Goal: Information Seeking & Learning: Compare options

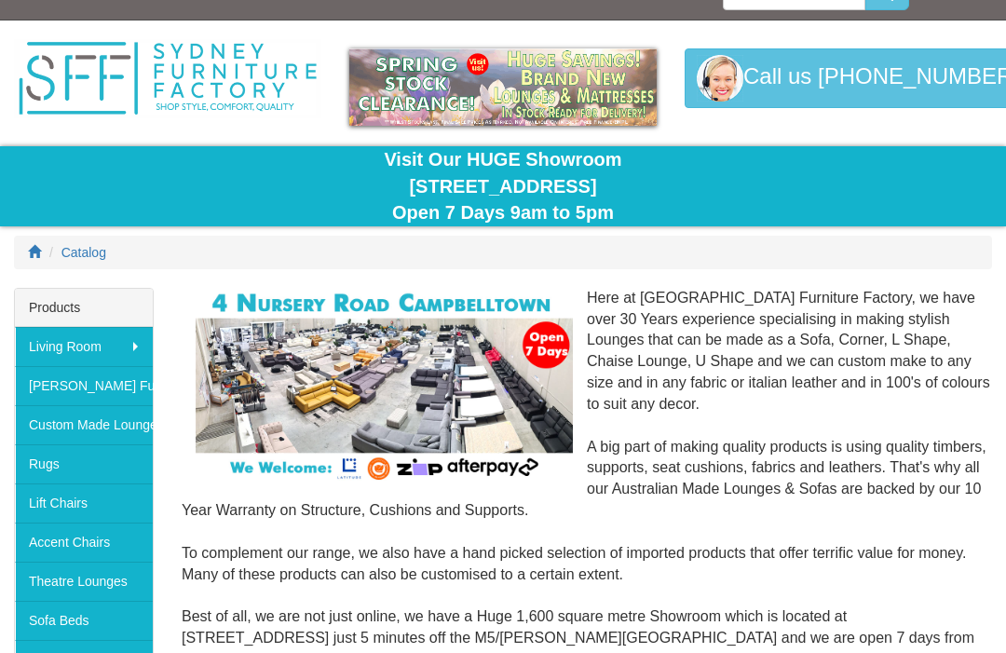
scroll to position [32, 0]
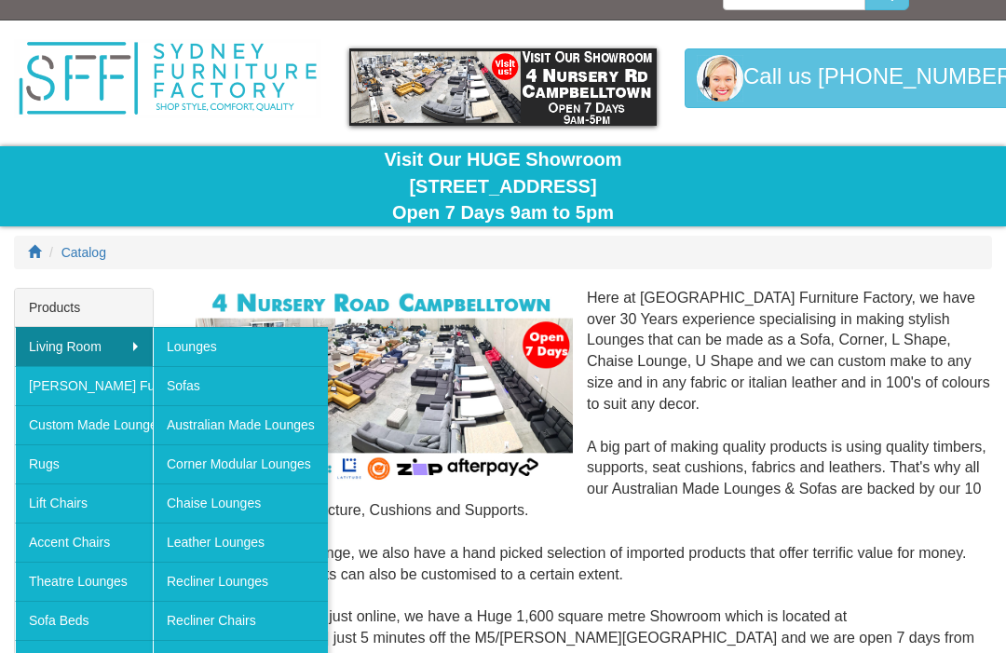
click at [230, 535] on link "Leather Lounges" at bounding box center [240, 542] width 175 height 39
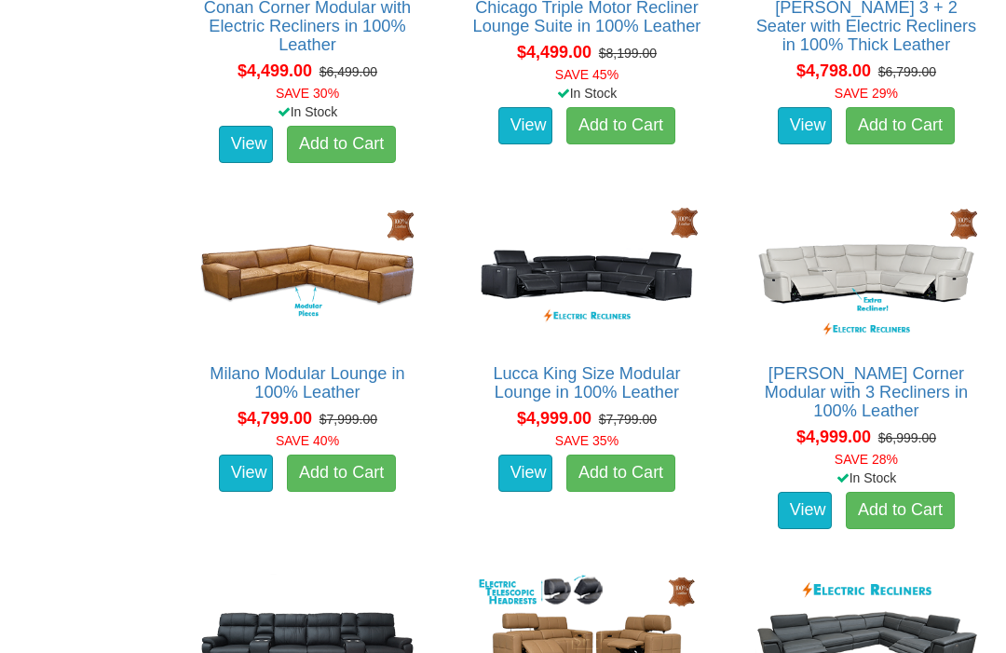
scroll to position [4200, 0]
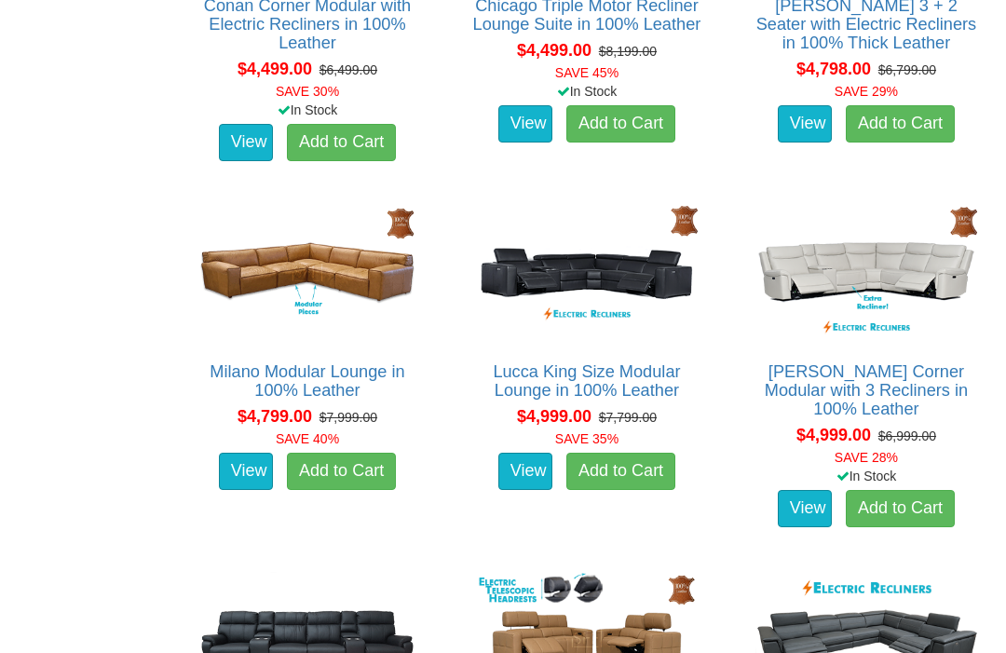
click at [816, 495] on link "View" at bounding box center [805, 508] width 54 height 37
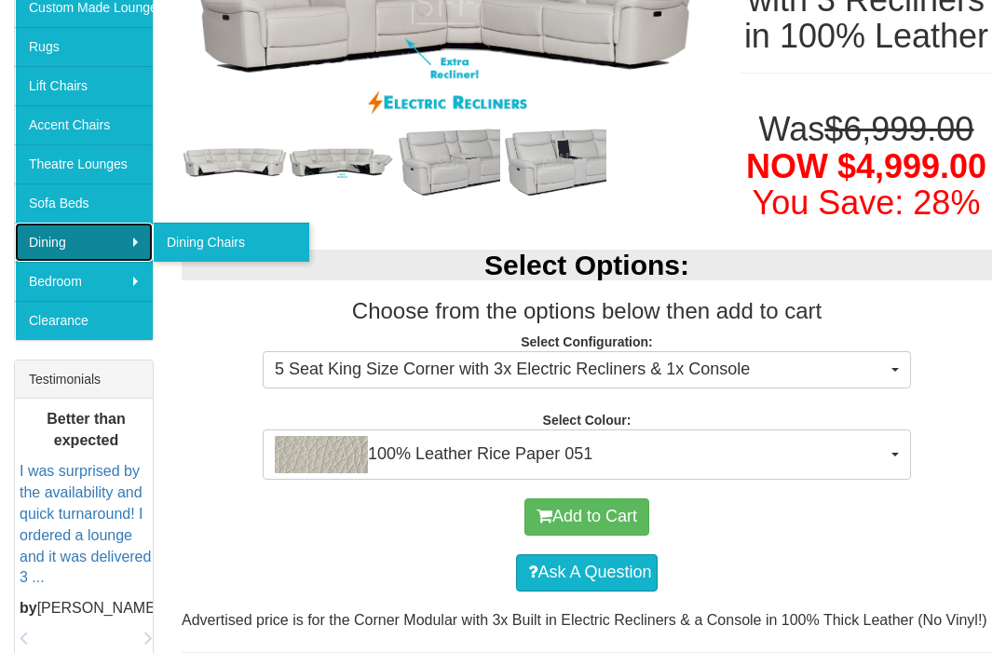
scroll to position [505, 0]
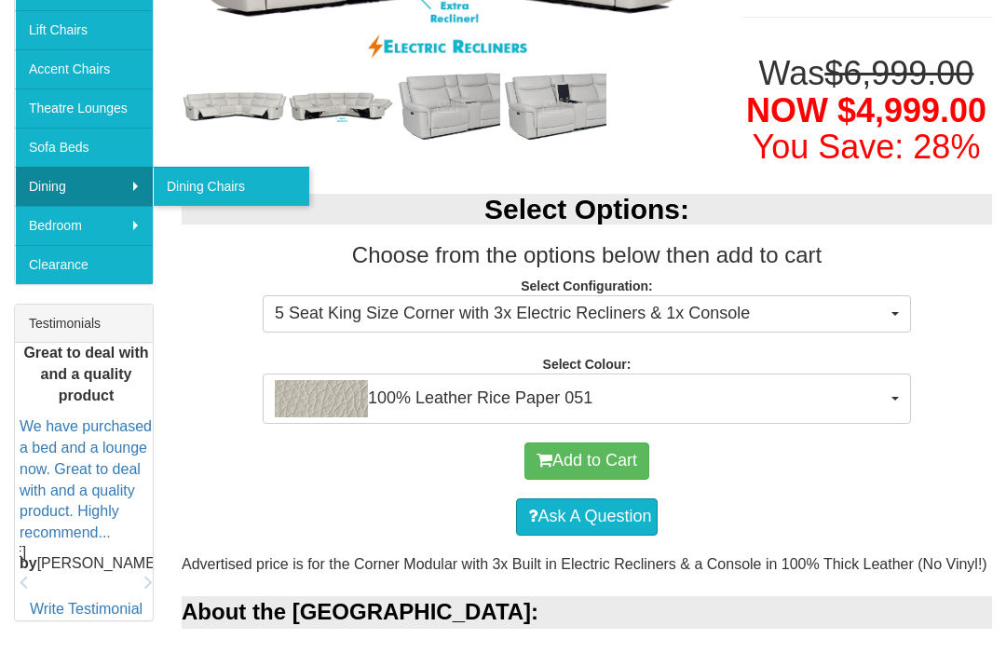
click at [902, 424] on button "100% Leather Rice Paper 051" at bounding box center [587, 399] width 648 height 50
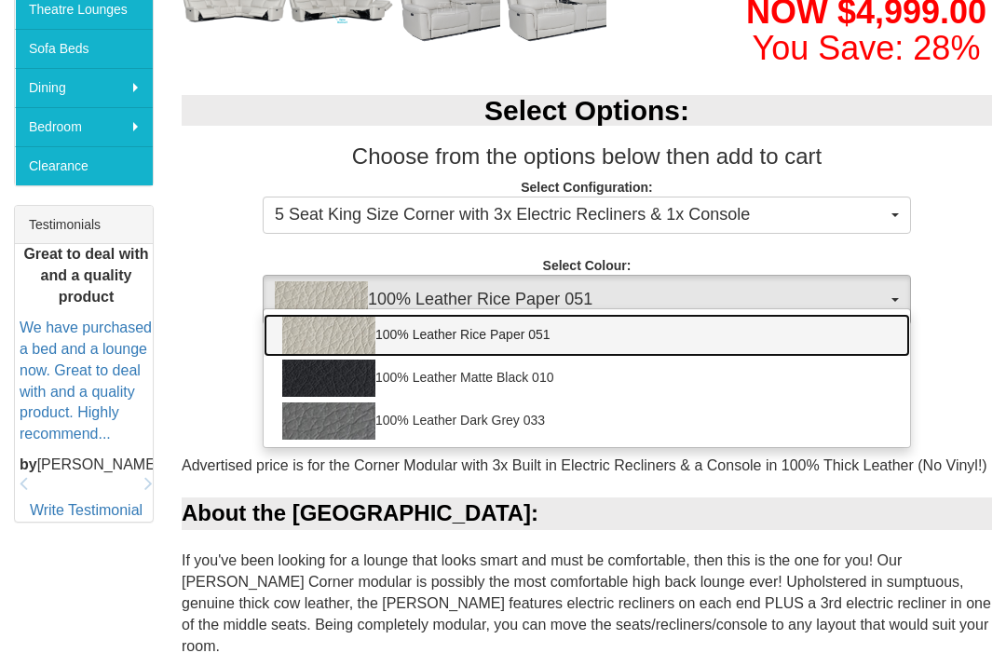
scroll to position [605, 0]
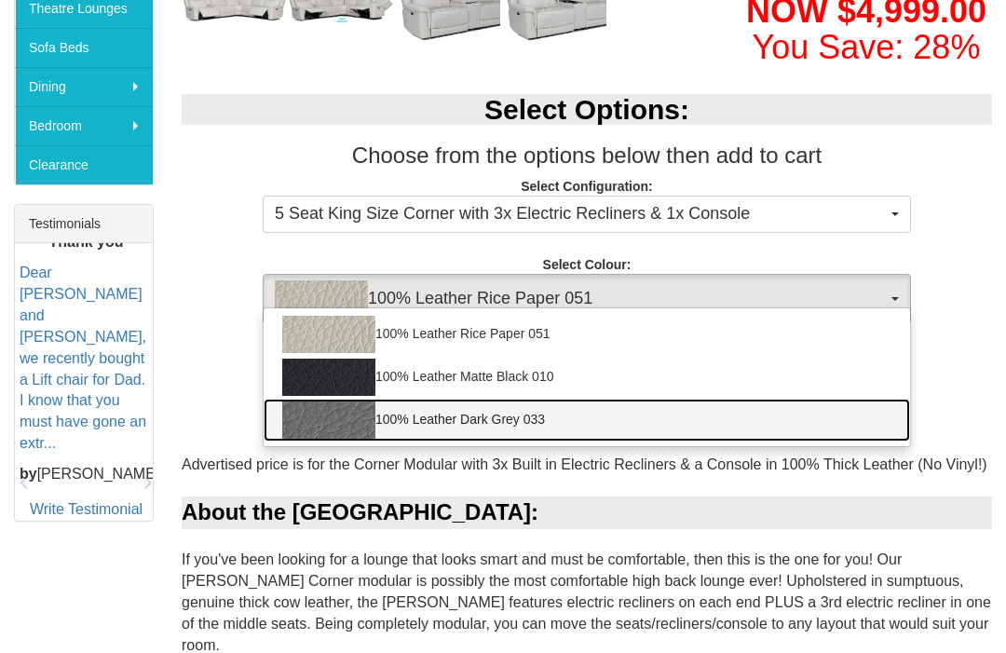
click at [318, 439] on img at bounding box center [328, 419] width 93 height 37
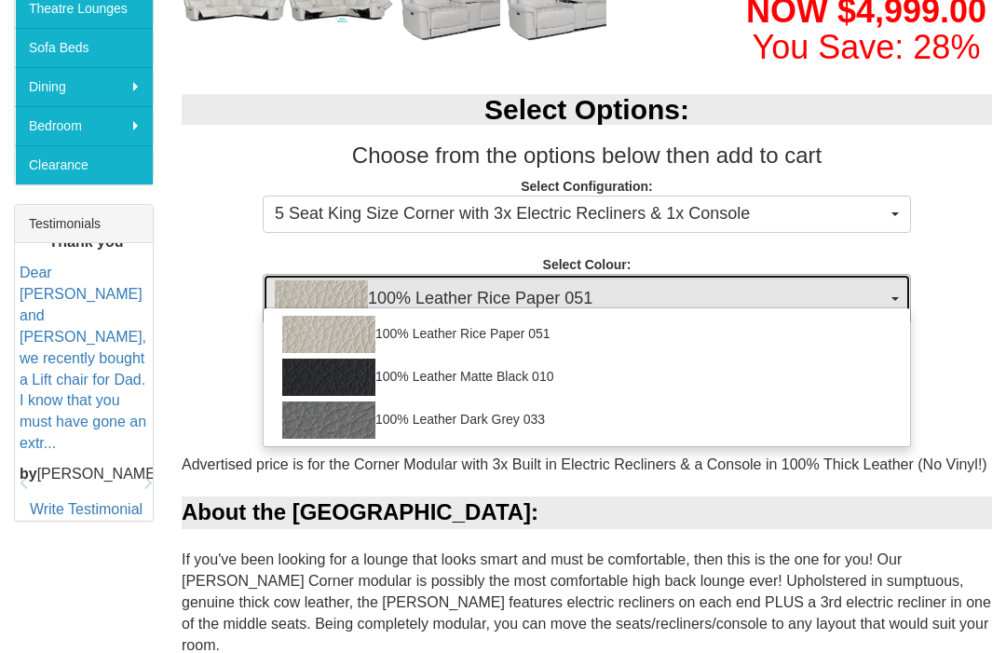
select select "2021"
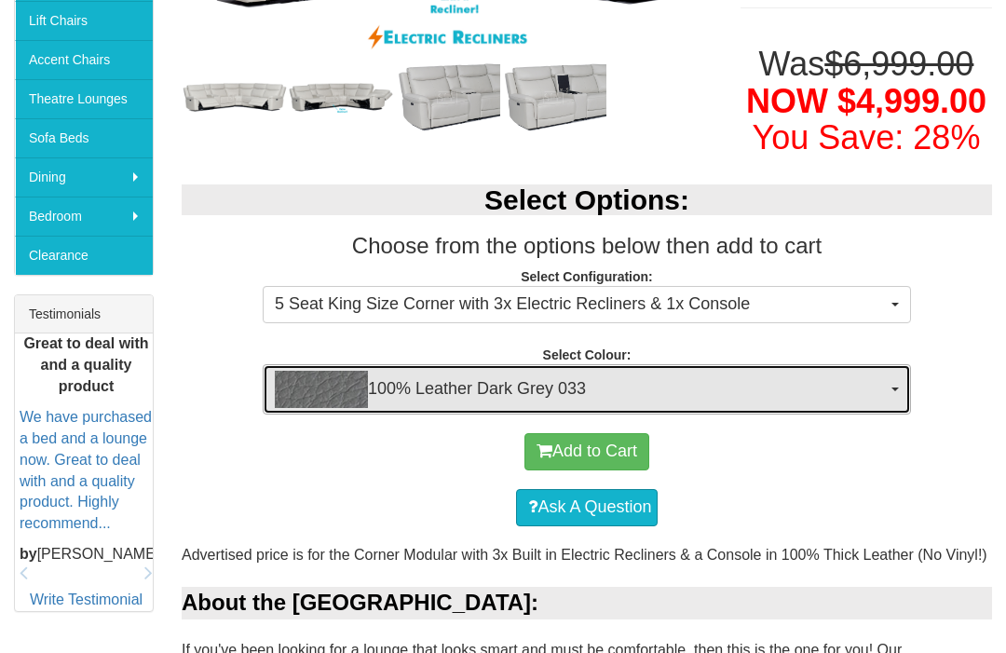
scroll to position [512, 0]
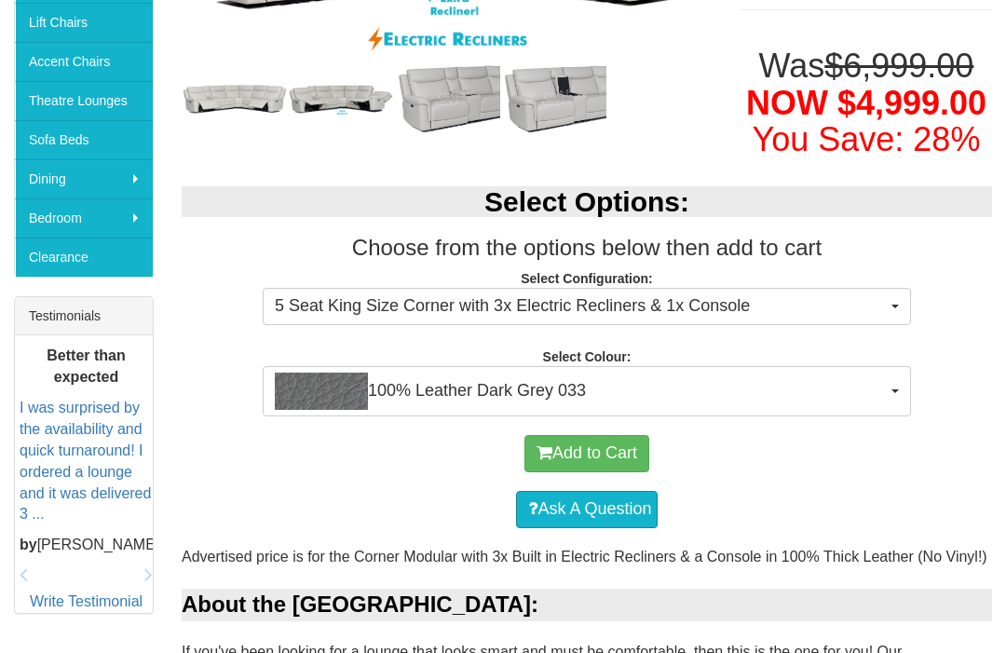
click at [69, 442] on link "I was surprised by the availability and quick turnaround! I ordered a lounge an…" at bounding box center [85, 461] width 131 height 122
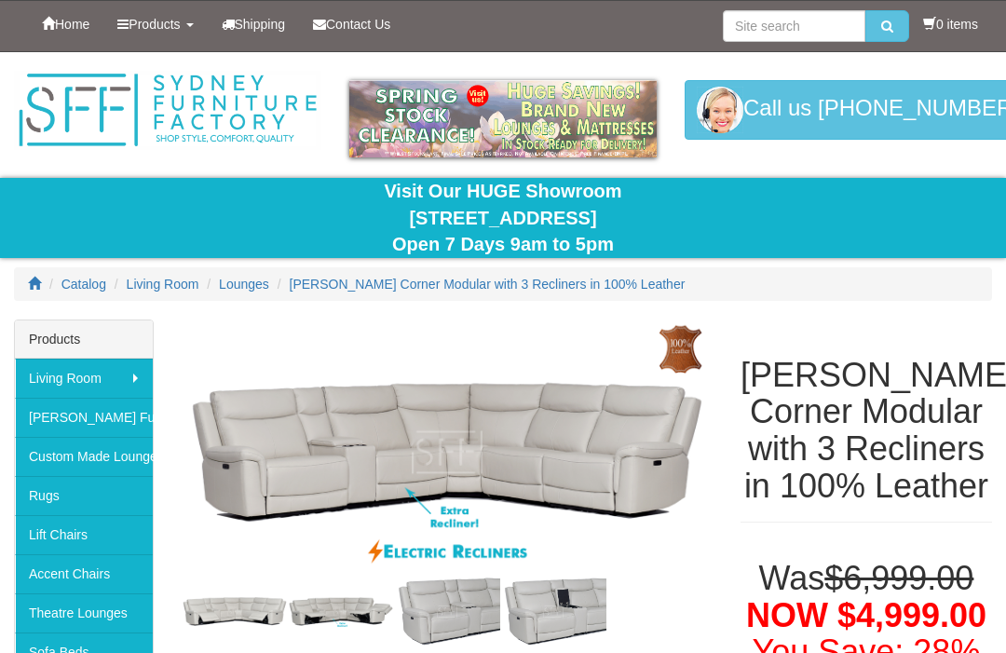
select select "2021"
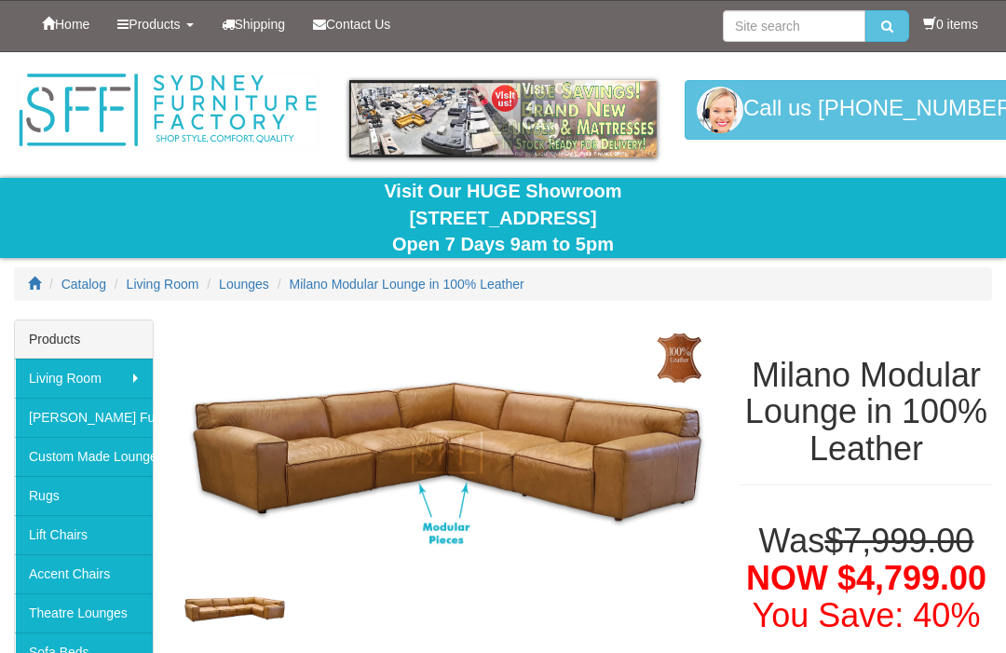
click at [255, 277] on span "Lounges" at bounding box center [244, 284] width 50 height 15
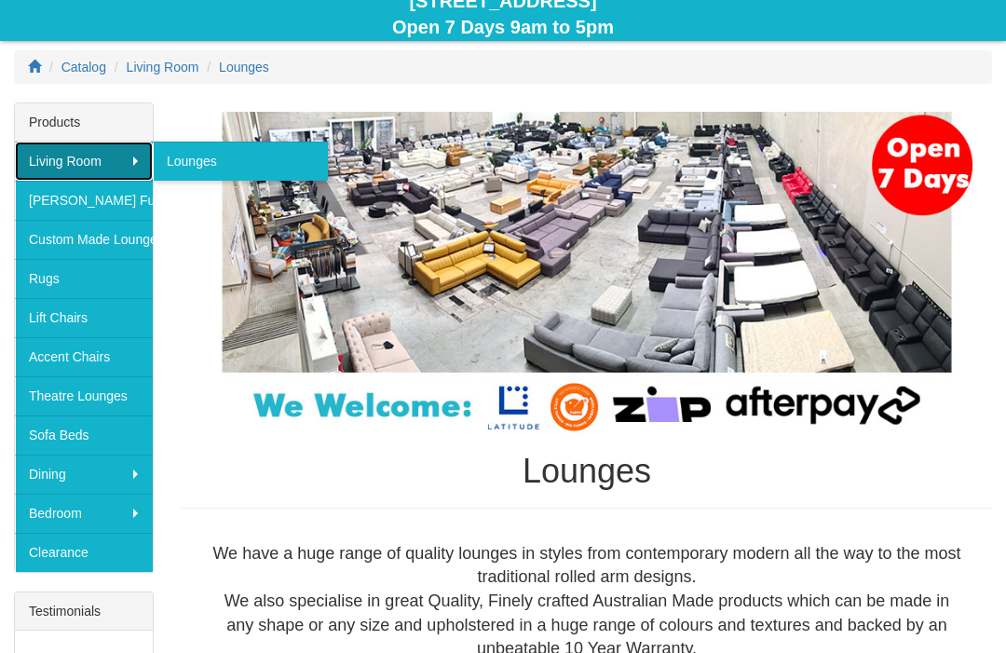
scroll to position [217, 0]
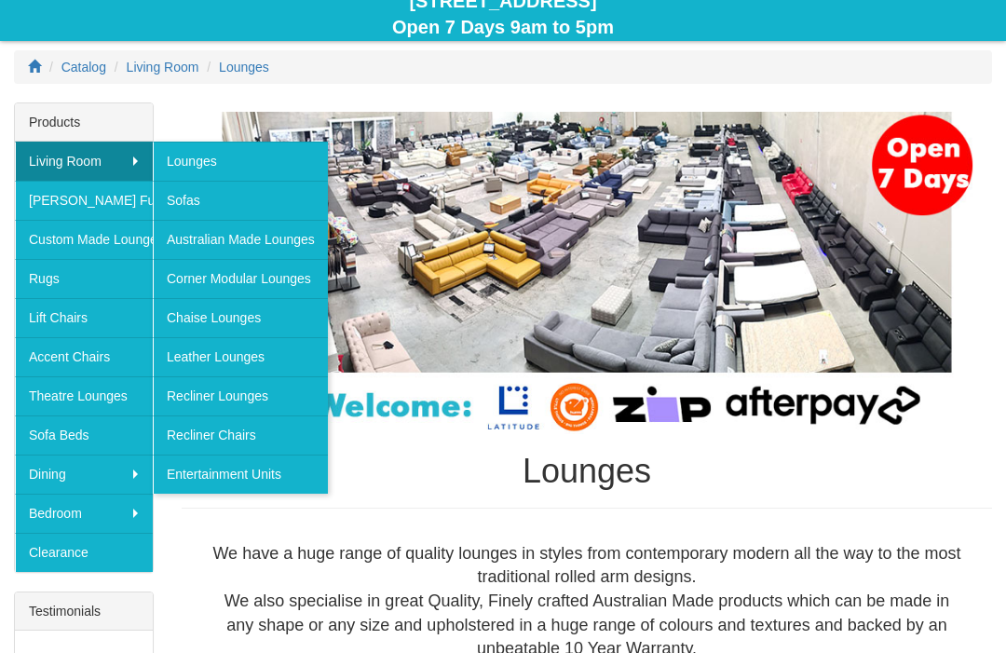
click at [188, 348] on link "Leather Lounges" at bounding box center [240, 356] width 175 height 39
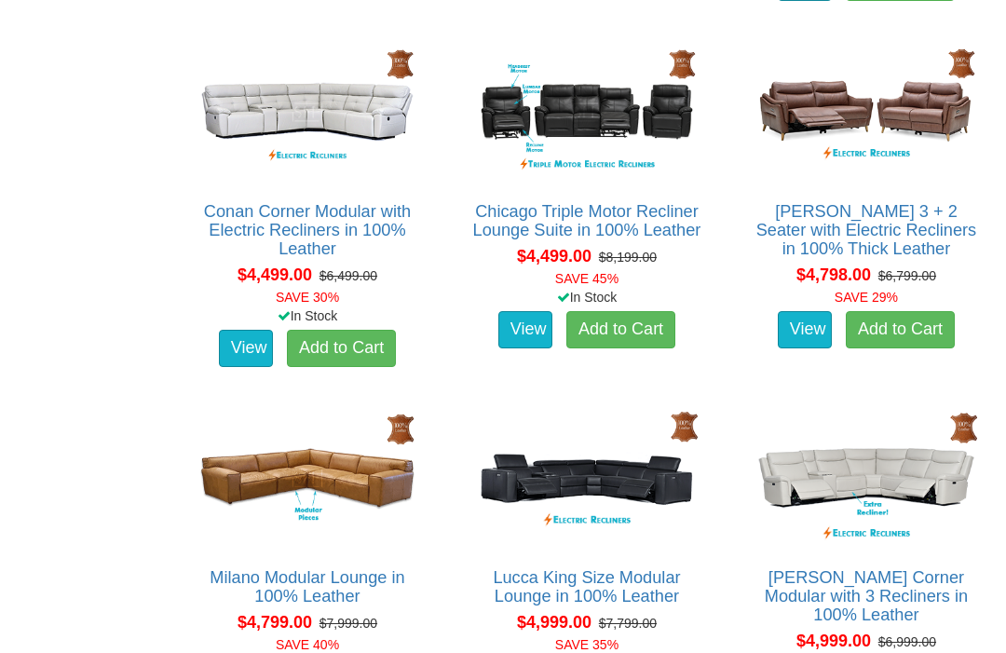
scroll to position [3994, 0]
click at [900, 457] on img at bounding box center [866, 478] width 231 height 143
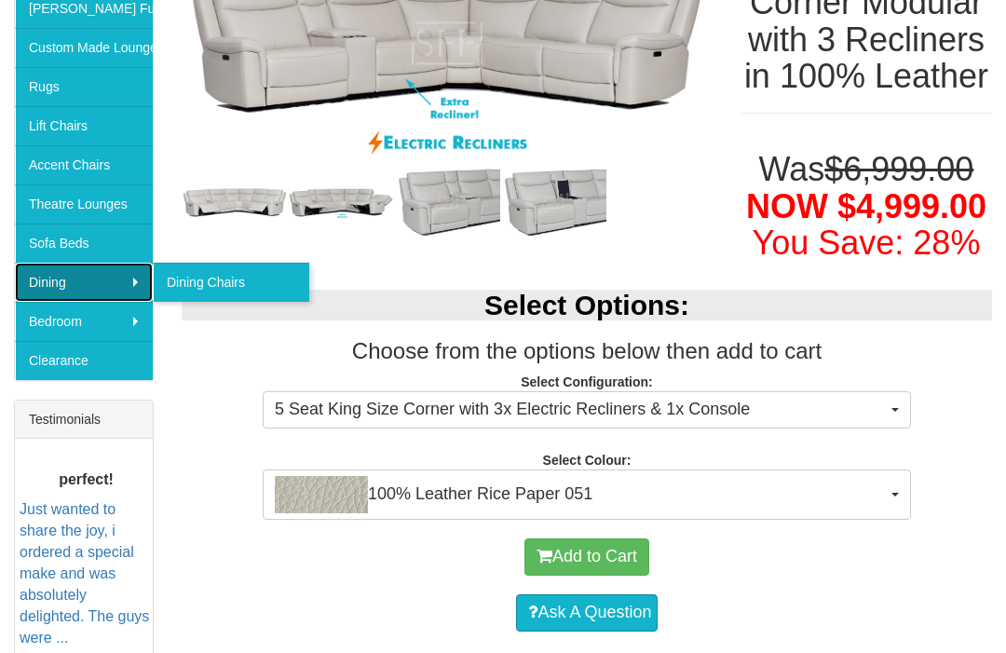
scroll to position [435, 0]
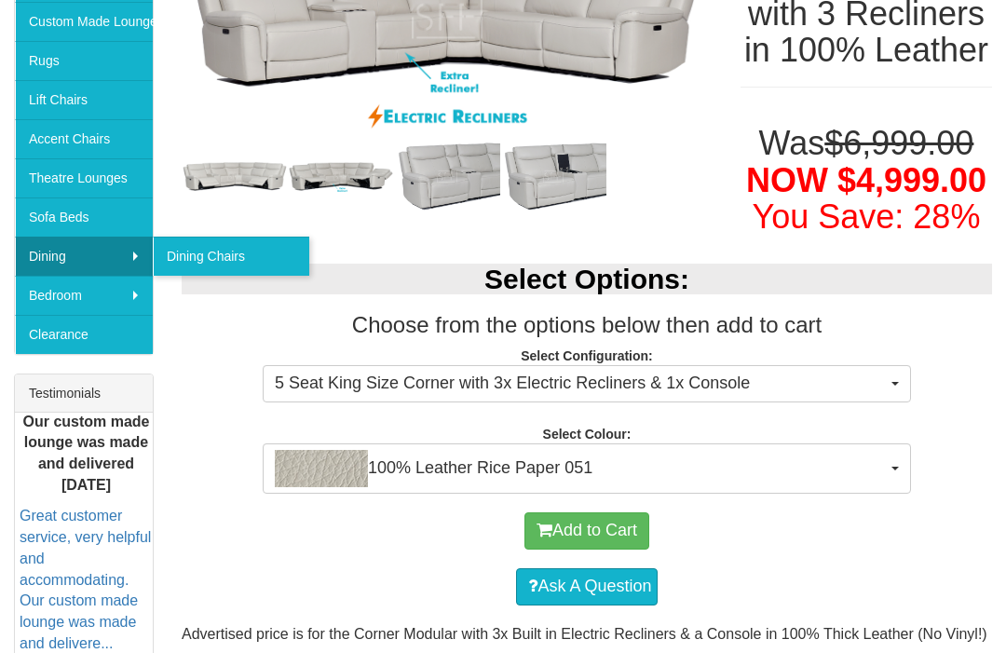
click at [897, 470] on span "button" at bounding box center [894, 469] width 7 height 4
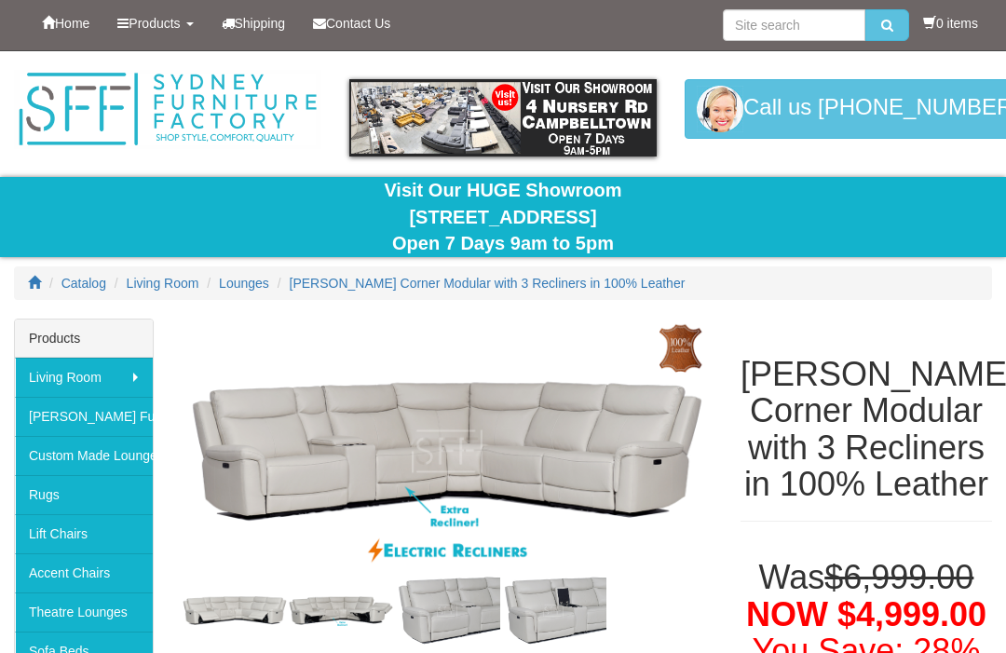
scroll to position [0, 0]
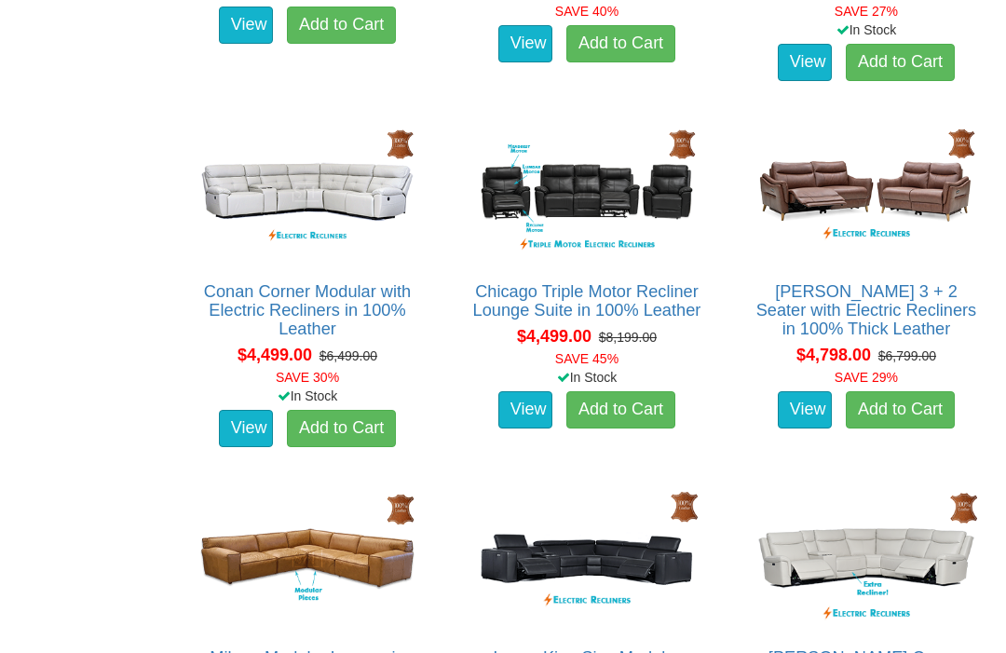
scroll to position [3914, 0]
click at [235, 429] on link "View" at bounding box center [246, 428] width 54 height 37
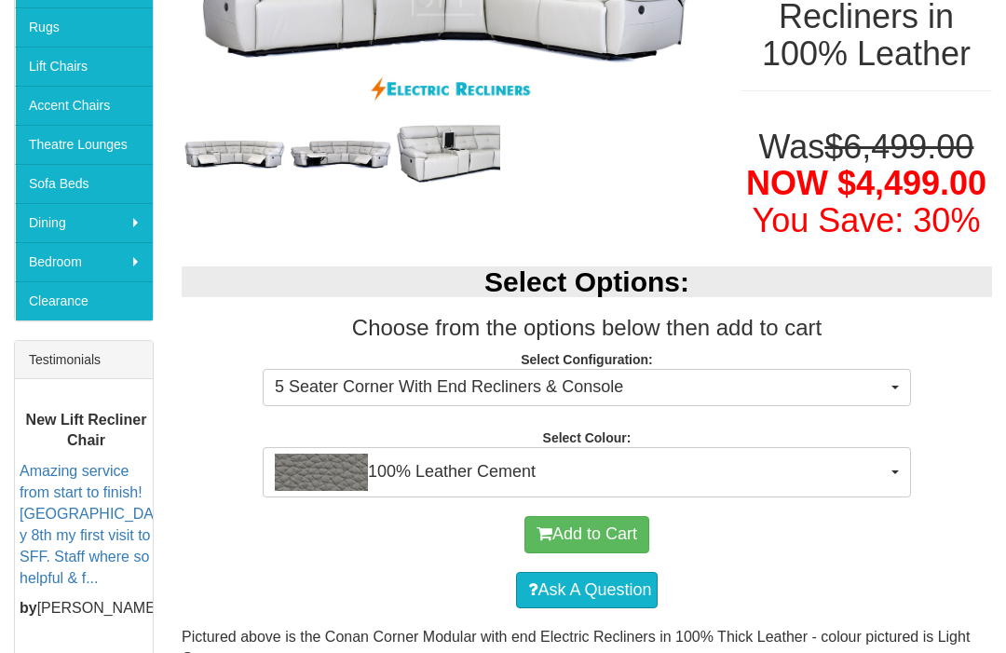
scroll to position [471, 0]
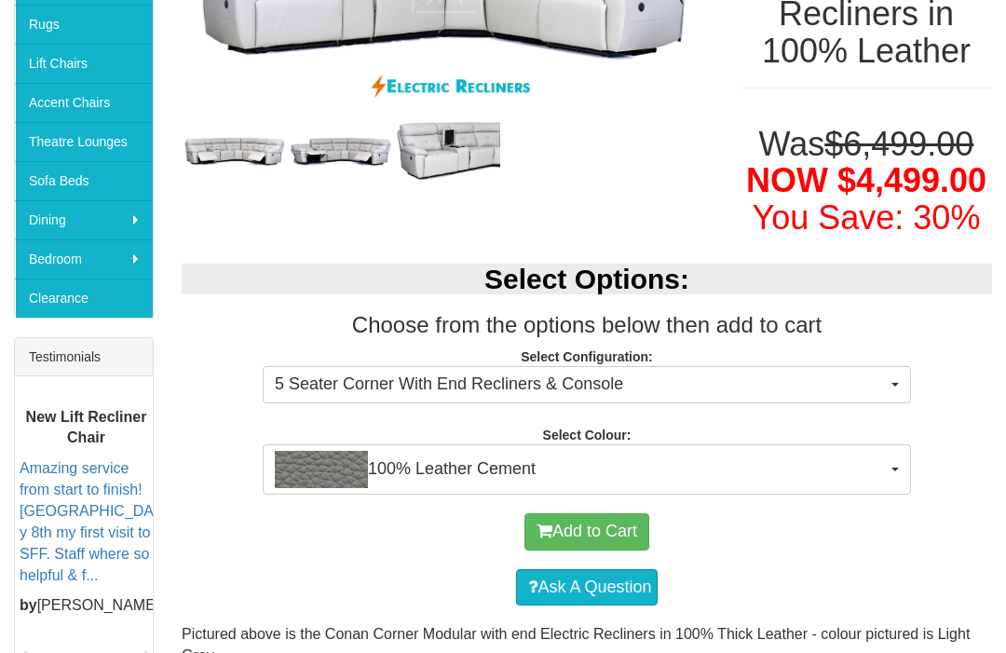
click at [895, 456] on button "100% Leather Cement" at bounding box center [587, 469] width 648 height 50
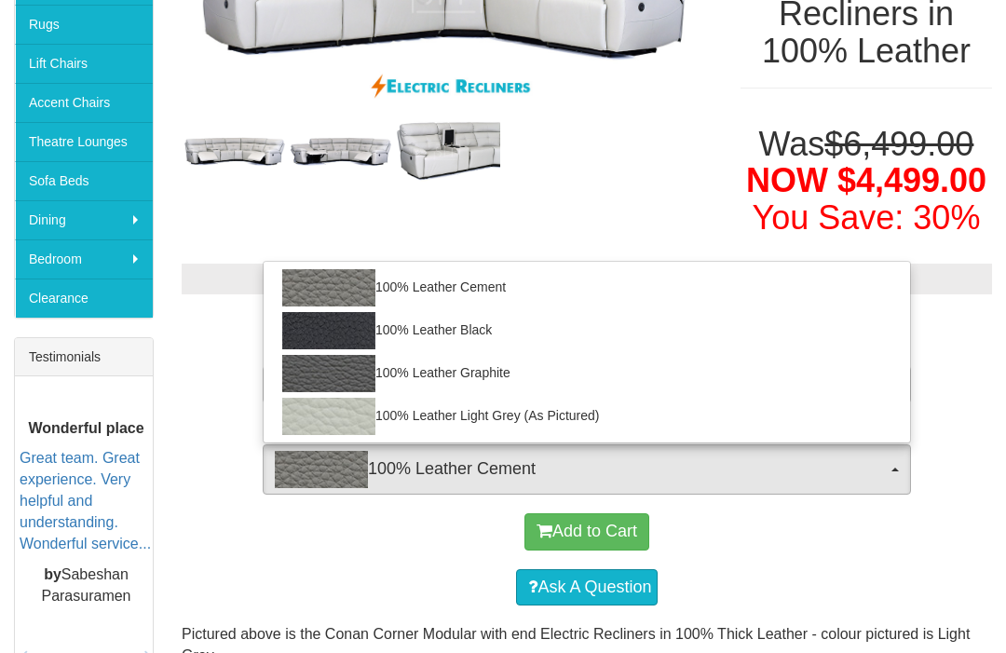
click at [995, 384] on div at bounding box center [503, 326] width 1006 height 653
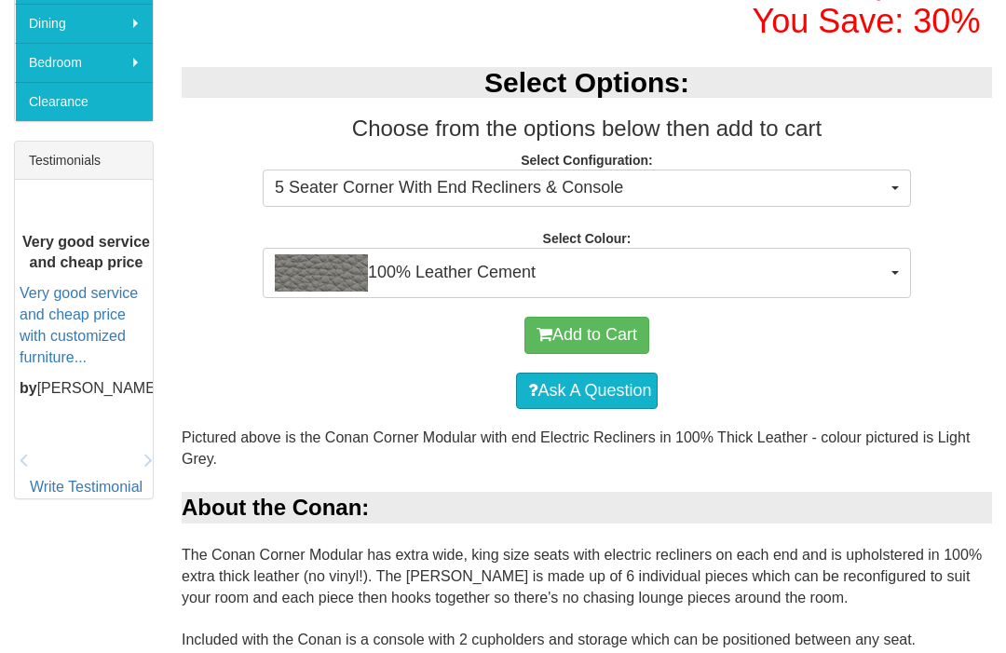
scroll to position [633, 0]
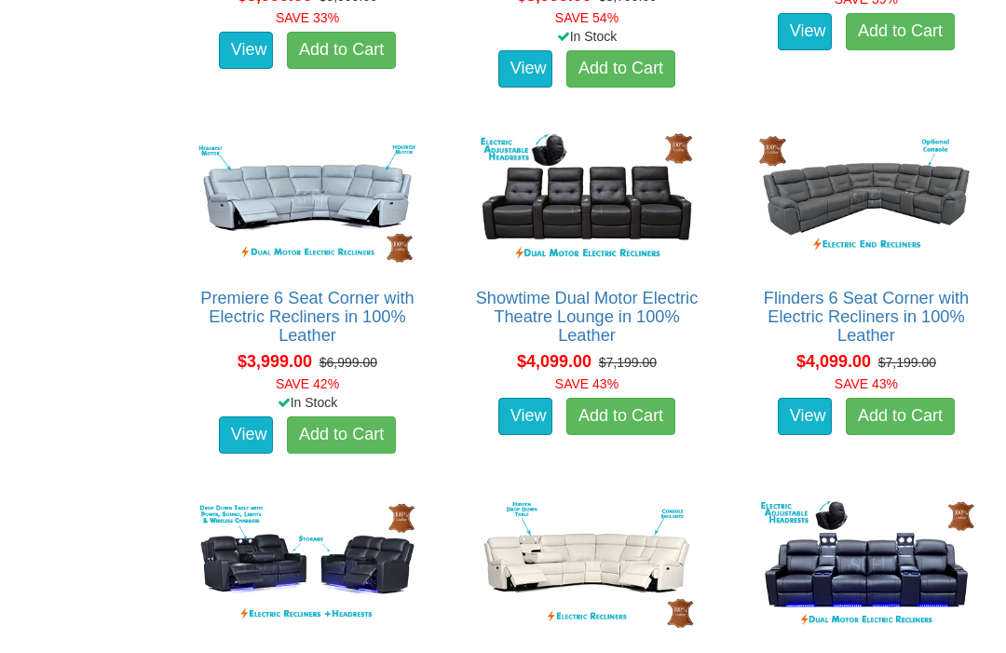
scroll to position [2809, 0]
click at [944, 298] on link "Flinders 6 Seat Corner with Electric Recliners in 100% Leather" at bounding box center [866, 317] width 205 height 56
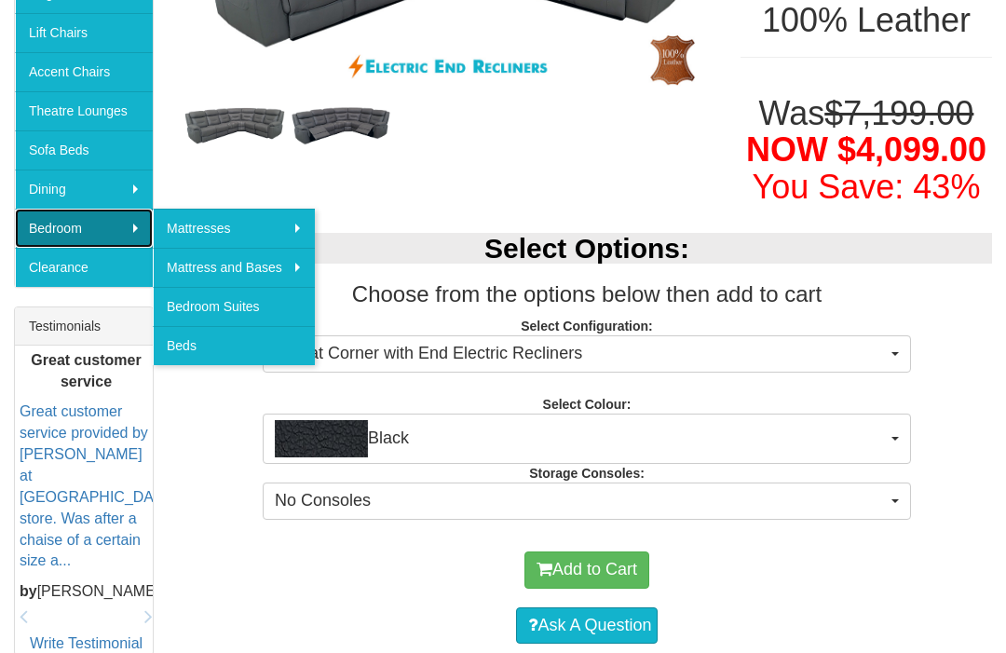
scroll to position [539, 0]
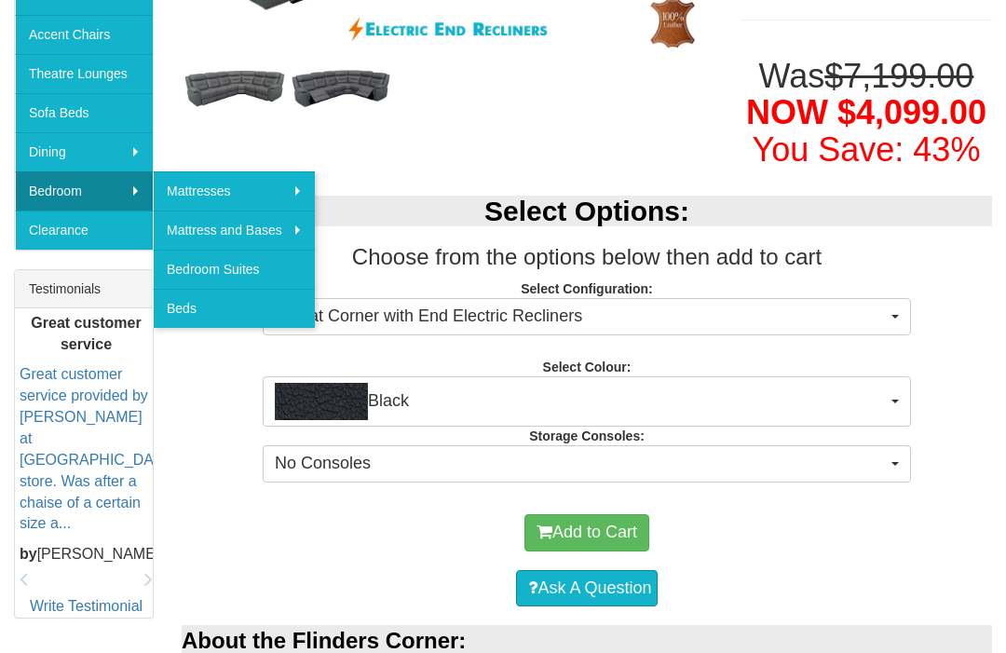
click at [902, 393] on button "Black" at bounding box center [587, 401] width 648 height 50
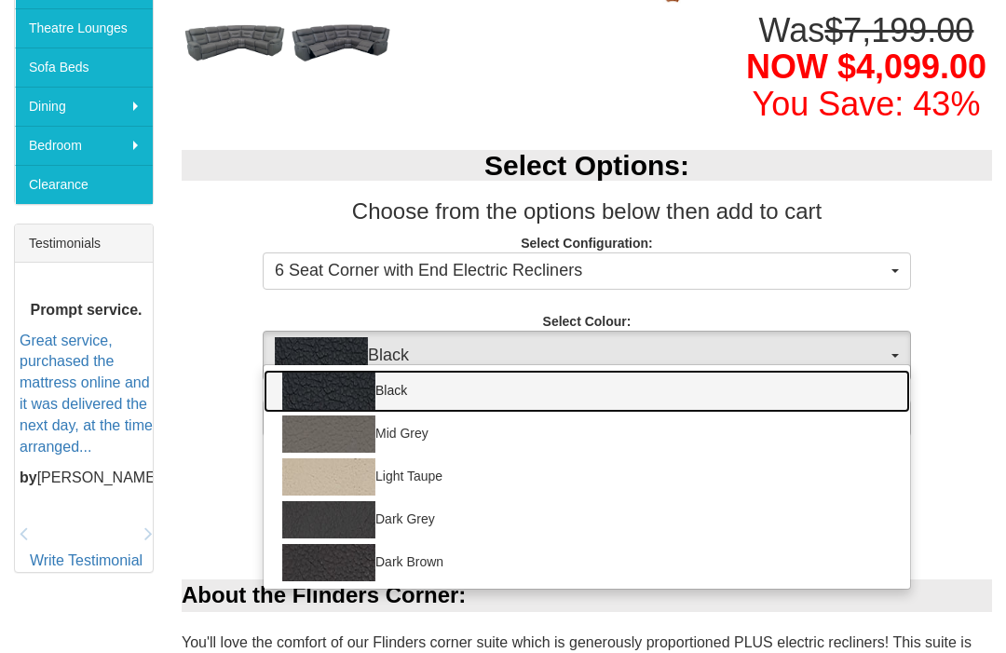
scroll to position [586, 0]
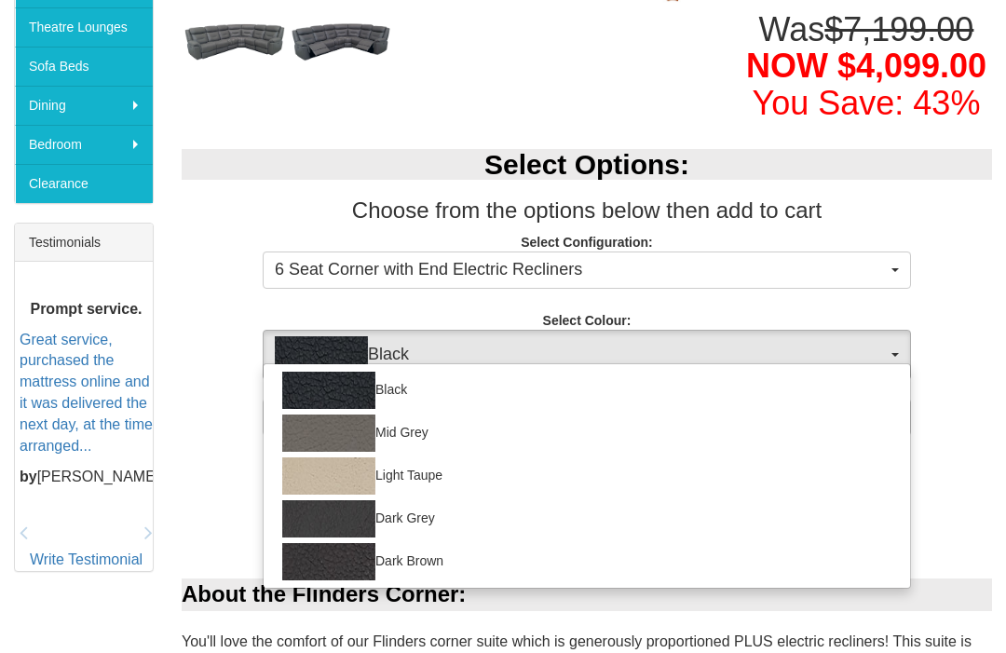
click at [989, 362] on div at bounding box center [503, 326] width 1006 height 653
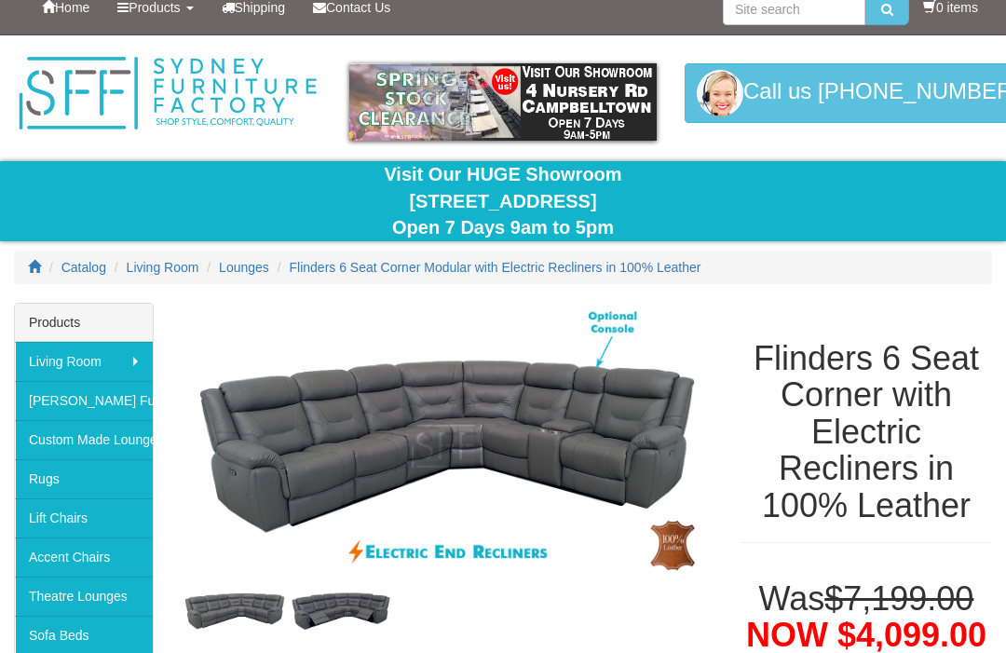
scroll to position [0, 0]
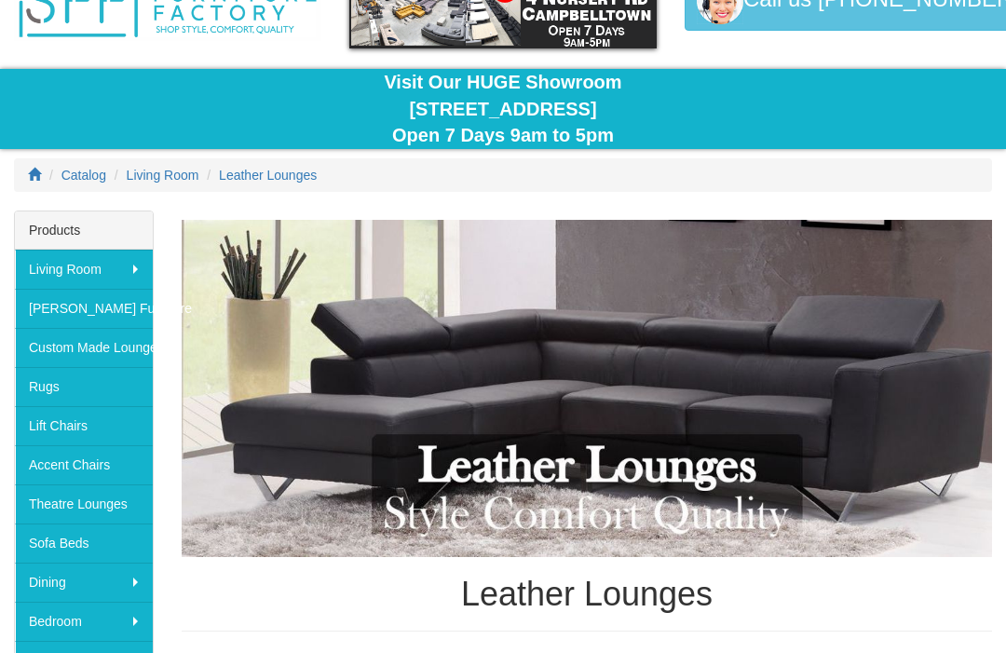
scroll to position [109, 0]
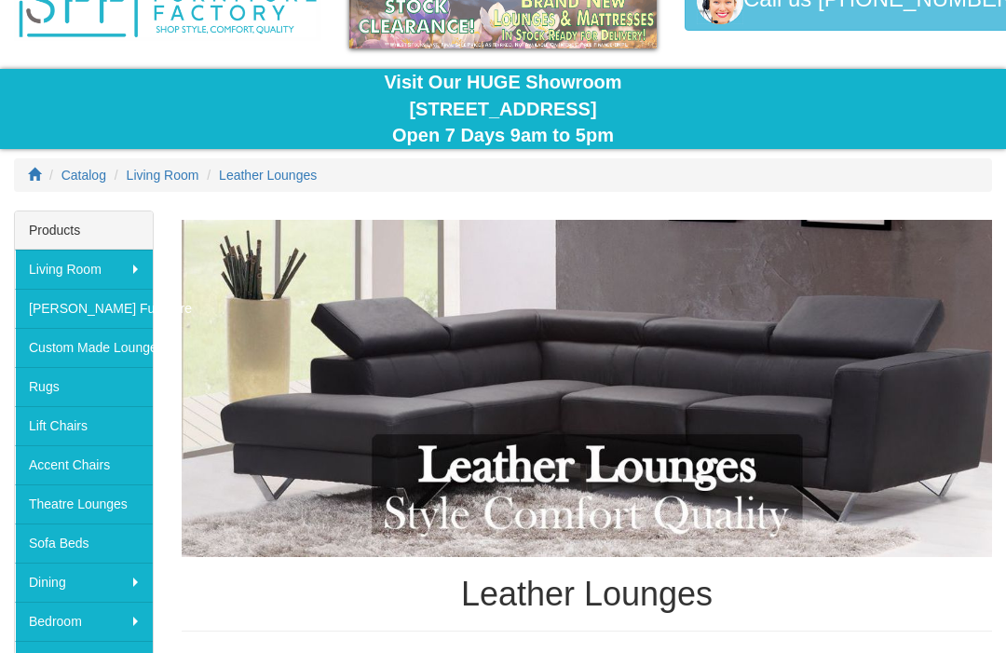
click at [49, 400] on link "Rugs" at bounding box center [84, 386] width 138 height 39
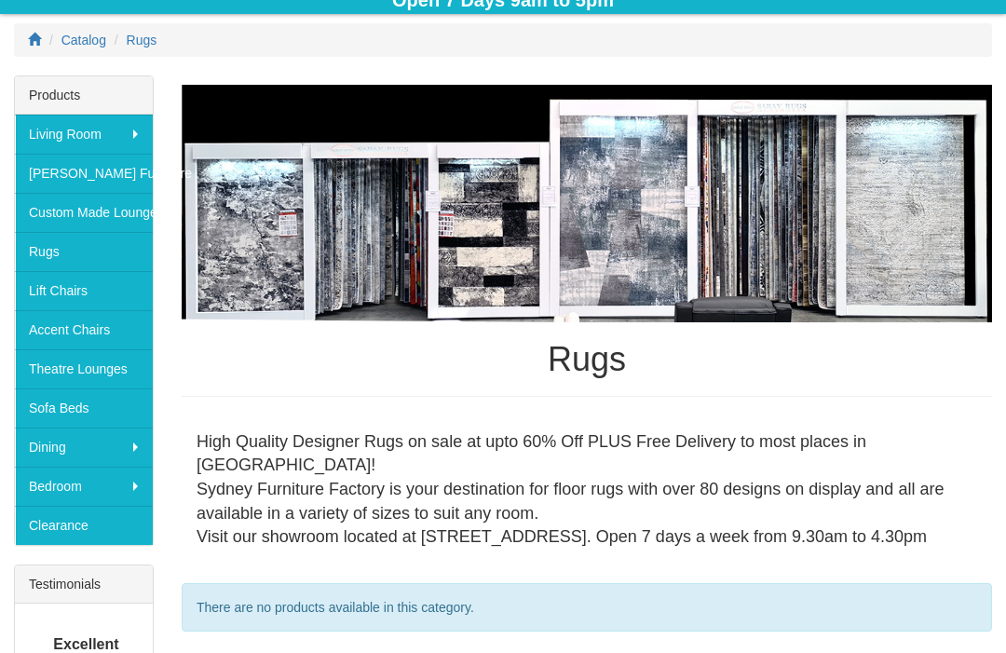
scroll to position [244, 0]
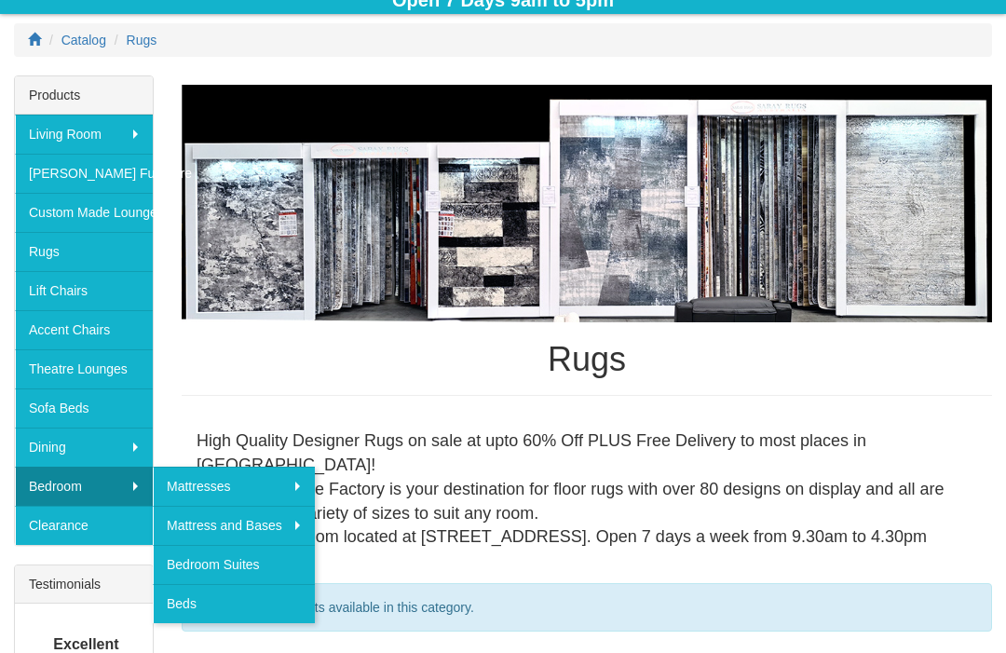
click at [160, 559] on link "Bedroom Suites" at bounding box center [234, 564] width 162 height 39
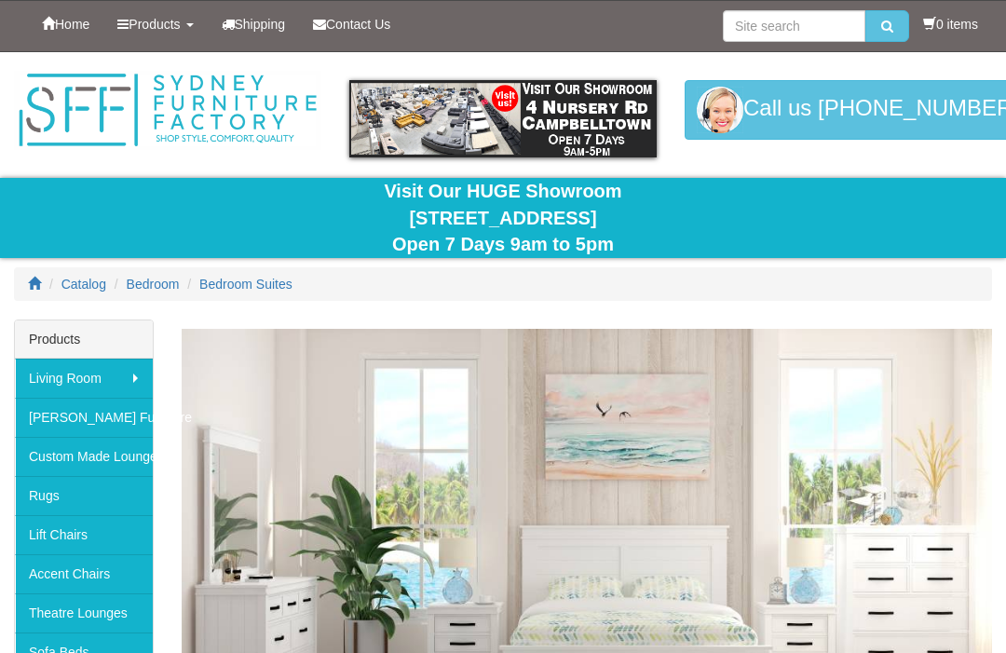
click at [87, 462] on link "Custom Made Lounges" at bounding box center [84, 456] width 138 height 39
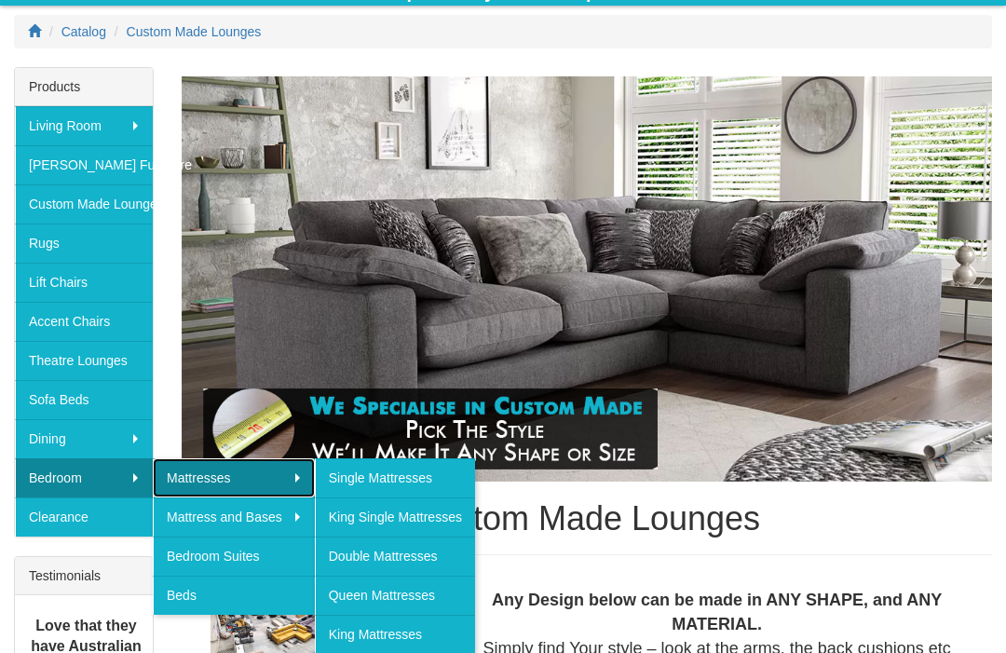
scroll to position [252, 0]
click at [265, 564] on link "Bedroom Suites" at bounding box center [234, 556] width 162 height 39
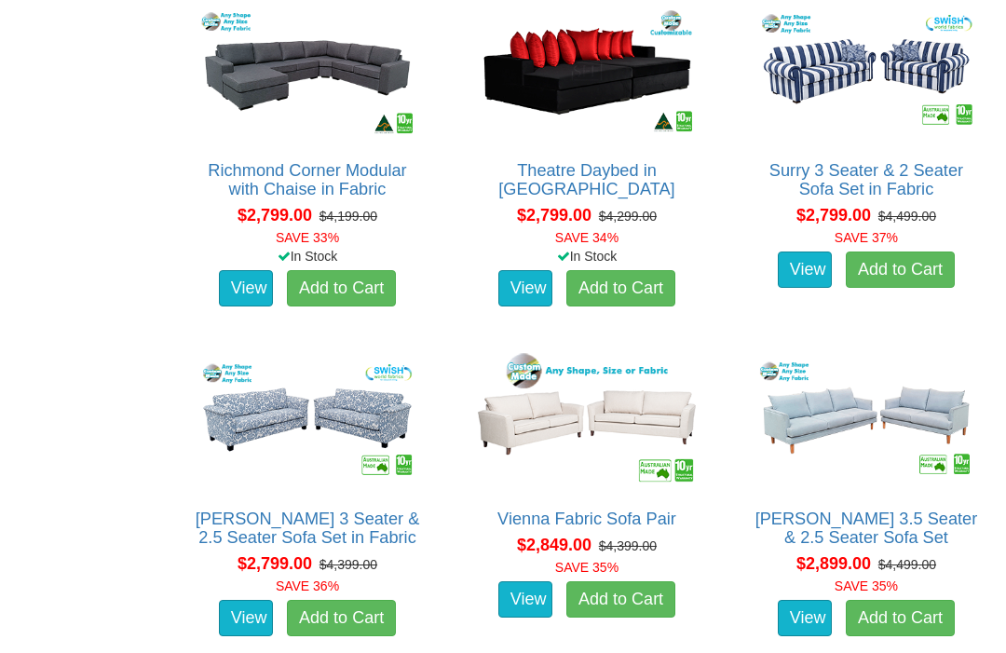
scroll to position [3180, 0]
